Goal: Transaction & Acquisition: Download file/media

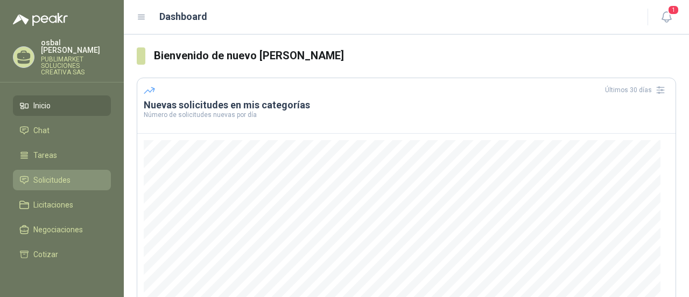
click at [66, 174] on span "Solicitudes" at bounding box center [51, 180] width 37 height 12
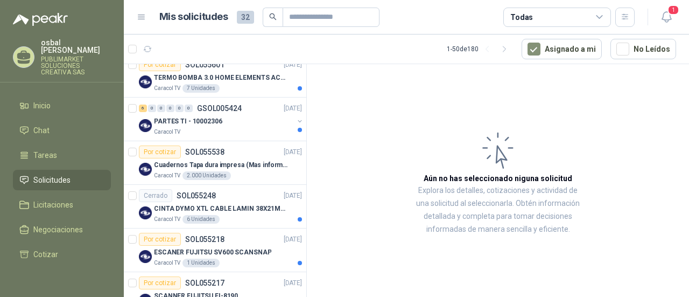
scroll to position [166, 0]
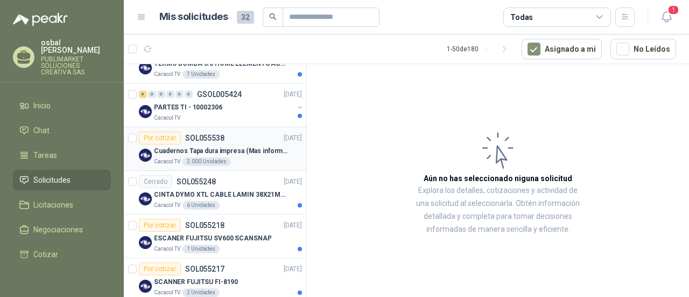
click at [249, 163] on div "Caracol TV 2.000 Unidades" at bounding box center [228, 161] width 148 height 9
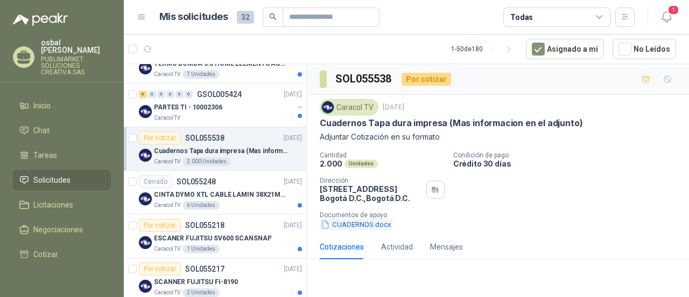
click at [355, 220] on button "CUADERNOS.docx" at bounding box center [356, 224] width 73 height 11
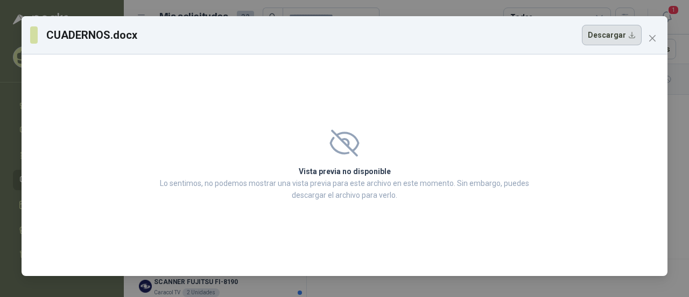
click at [606, 34] on button "Descargar" at bounding box center [612, 35] width 60 height 20
